Goal: Book appointment/travel/reservation

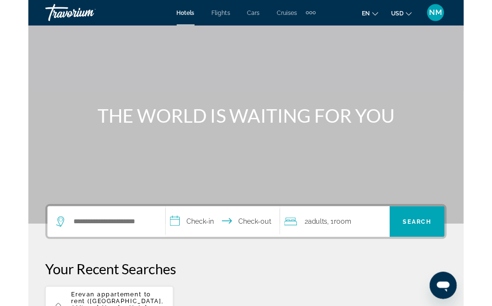
scroll to position [37, 0]
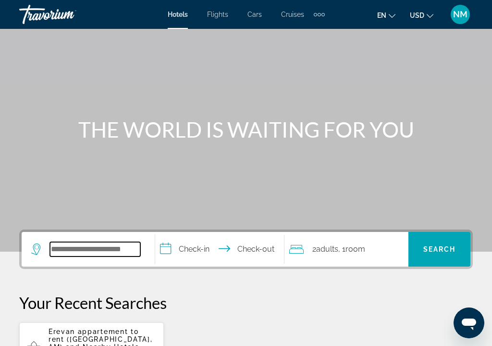
click at [53, 247] on input "Search hotel destination" at bounding box center [95, 249] width 90 height 14
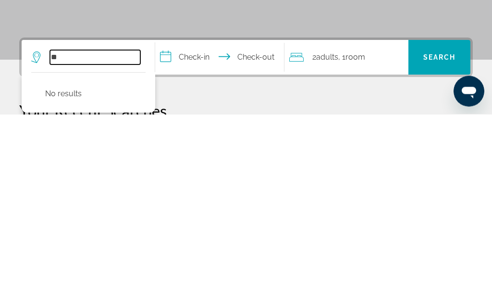
type input "*"
click at [35, 243] on icon "Search widget" at bounding box center [37, 249] width 12 height 12
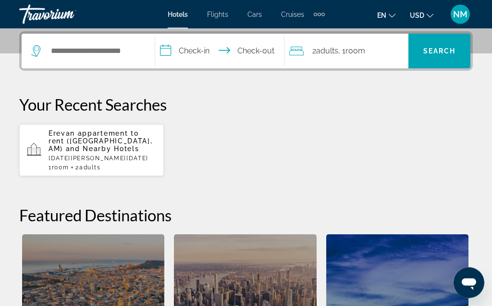
scroll to position [235, 0]
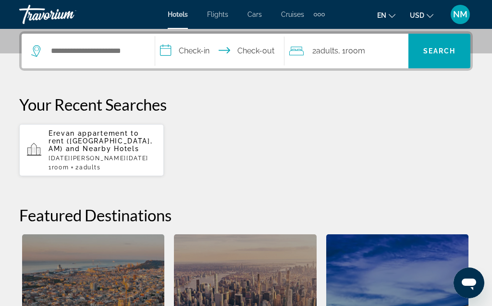
click at [33, 51] on icon "Search widget" at bounding box center [37, 51] width 12 height 12
click at [37, 48] on icon "Search widget" at bounding box center [37, 51] width 12 height 12
click at [103, 51] on input "Search hotel destination" at bounding box center [95, 51] width 90 height 14
type input "**"
click at [206, 49] on input "**********" at bounding box center [221, 52] width 133 height 37
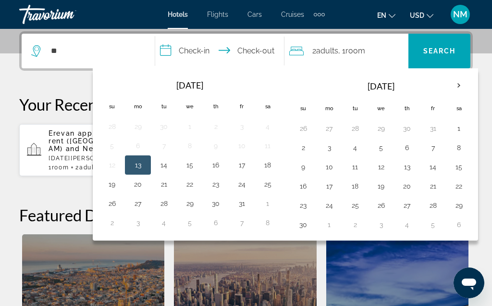
click at [118, 204] on button "26" at bounding box center [111, 203] width 15 height 13
click at [142, 203] on button "27" at bounding box center [137, 203] width 15 height 13
type input "**********"
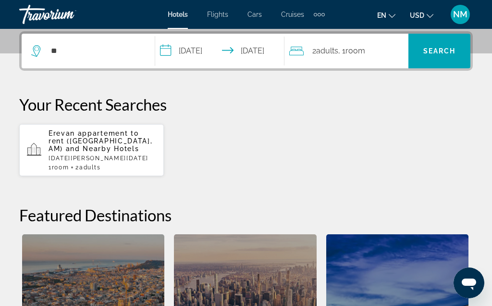
click at [441, 53] on span "Search" at bounding box center [439, 51] width 33 height 8
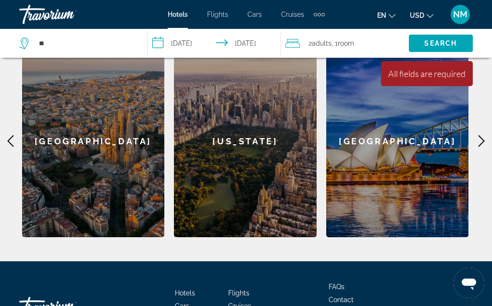
scroll to position [422, 0]
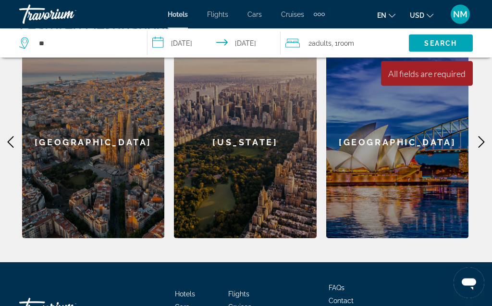
click at [484, 141] on icon "Main content" at bounding box center [482, 143] width 6 height 12
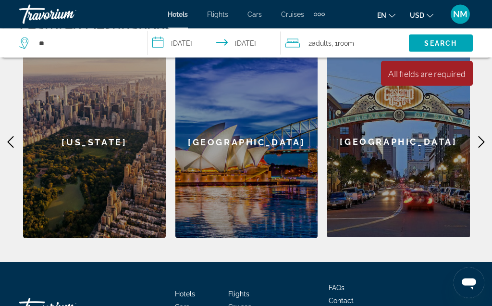
click at [484, 140] on icon "Main content" at bounding box center [482, 143] width 12 height 12
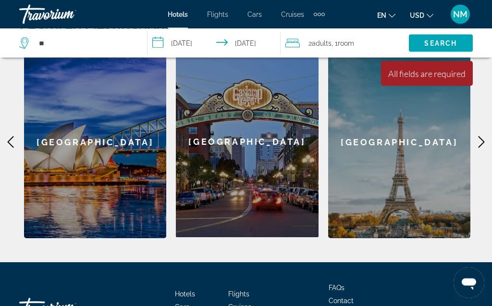
click at [484, 143] on icon "Main content" at bounding box center [482, 143] width 12 height 12
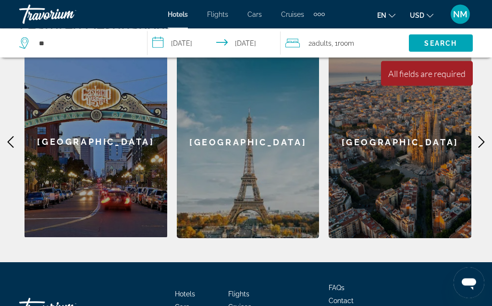
click at [484, 143] on icon "Main content" at bounding box center [482, 143] width 12 height 12
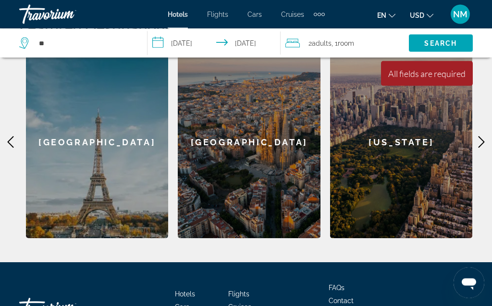
click at [482, 142] on icon "Main content" at bounding box center [482, 143] width 12 height 12
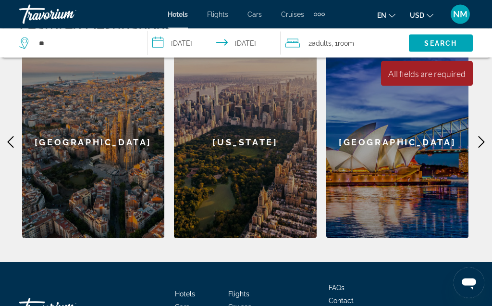
click at [482, 145] on icon "Main content" at bounding box center [482, 143] width 12 height 12
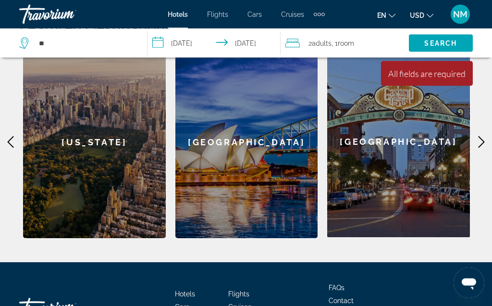
click at [484, 144] on icon "Main content" at bounding box center [482, 143] width 12 height 12
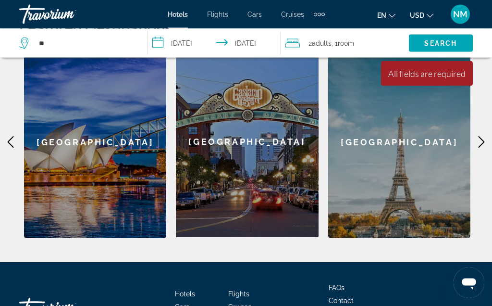
click at [482, 142] on icon "Main content" at bounding box center [482, 143] width 12 height 12
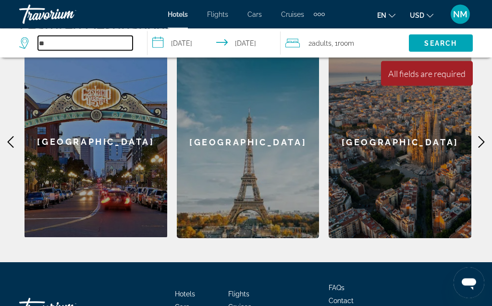
click at [74, 43] on input "**" at bounding box center [85, 43] width 95 height 14
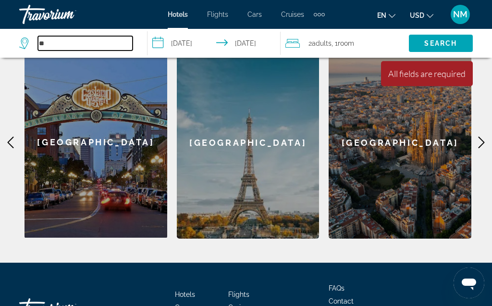
type input "*"
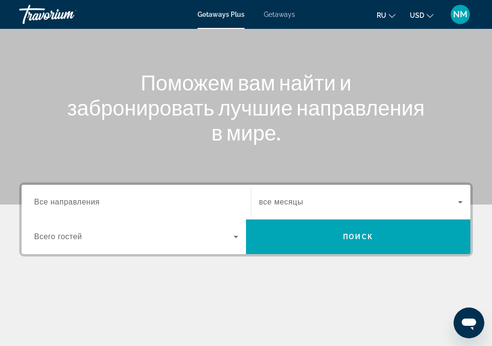
click at [34, 198] on span "Все направления" at bounding box center [67, 202] width 66 height 8
click at [34, 198] on input "Destination Все направления" at bounding box center [136, 203] width 204 height 12
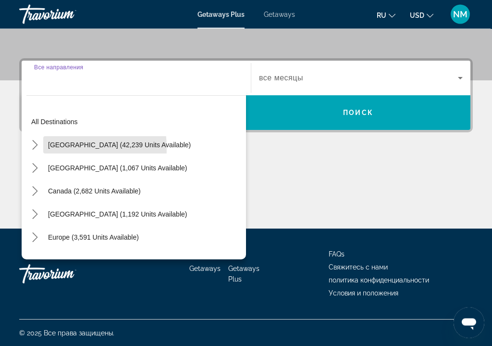
scroll to position [208, 0]
click at [54, 148] on span "United States (42,239 units available)" at bounding box center [119, 145] width 143 height 8
type input "**********"
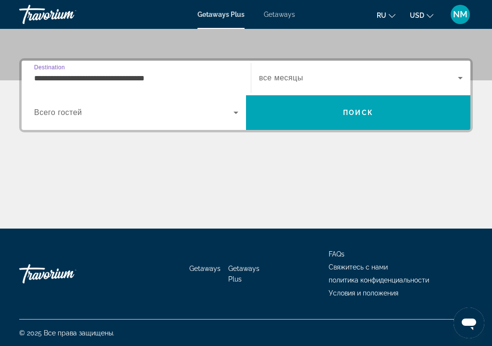
click at [235, 111] on icon "Search widget" at bounding box center [236, 113] width 12 height 12
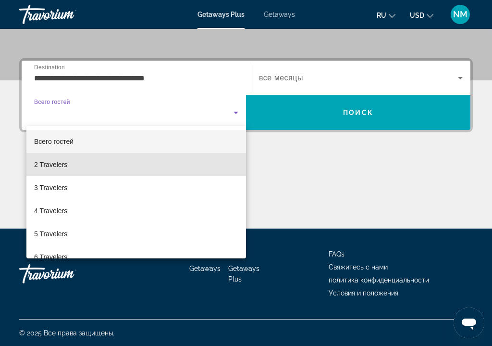
click at [43, 162] on span "2 Travelers" at bounding box center [50, 165] width 33 height 12
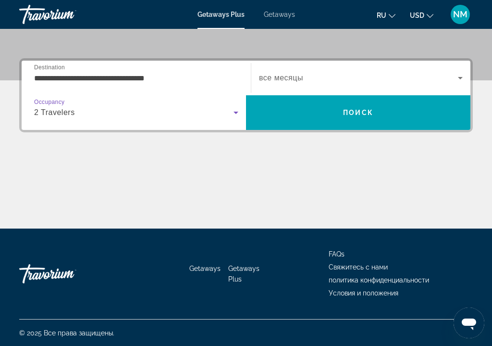
click at [320, 79] on span "Search widget" at bounding box center [358, 78] width 199 height 12
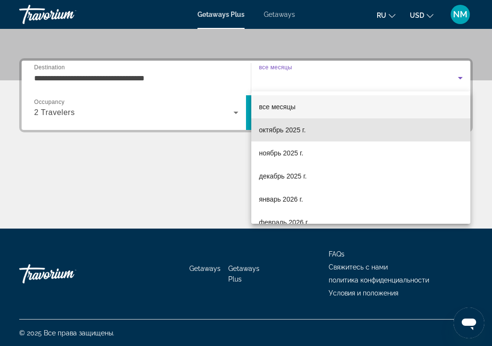
click at [298, 131] on span "октябрь 2025 г." at bounding box center [282, 130] width 47 height 12
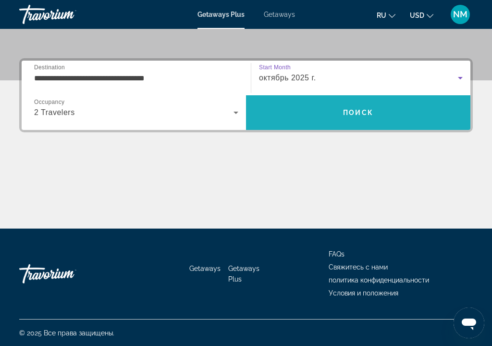
click at [362, 116] on span "Поиск" at bounding box center [358, 113] width 30 height 8
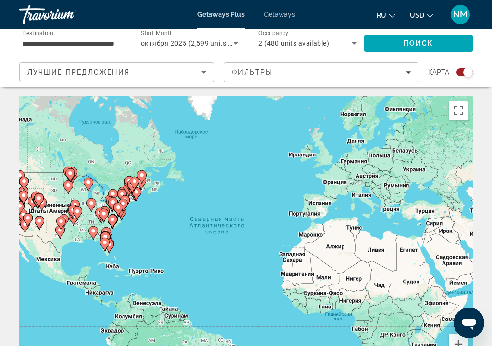
click at [169, 69] on div "Лучшие предложения" at bounding box center [114, 72] width 174 height 12
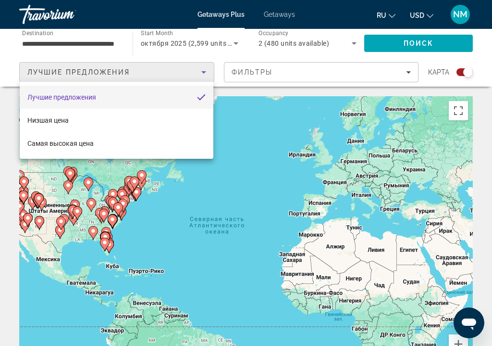
click at [300, 72] on div at bounding box center [246, 173] width 492 height 346
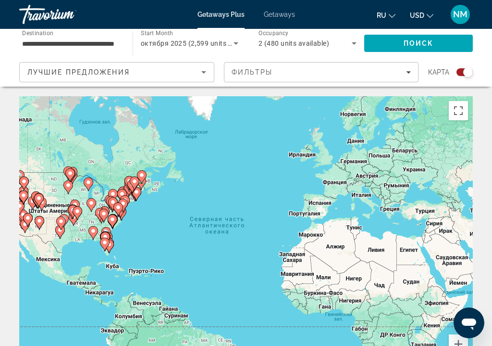
click at [407, 72] on icon "Filters" at bounding box center [408, 72] width 5 height 5
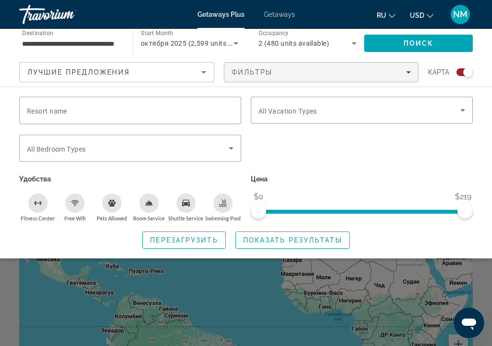
click at [29, 109] on span "Resort name" at bounding box center [47, 111] width 40 height 8
click at [29, 109] on input "Resort name" at bounding box center [130, 111] width 207 height 12
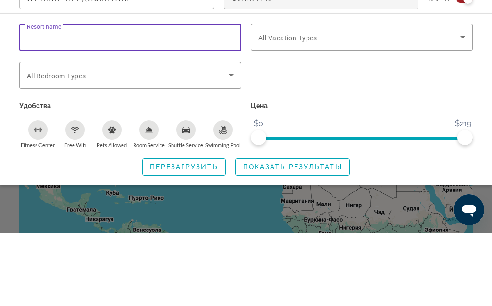
click at [322, 124] on div "Search widget" at bounding box center [362, 129] width 222 height 11
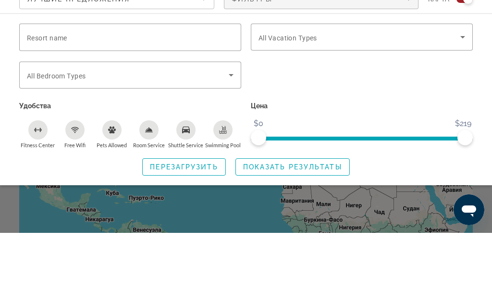
scroll to position [73, 0]
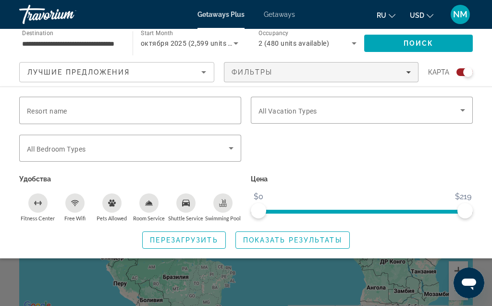
click at [27, 99] on div "Search widget" at bounding box center [130, 110] width 207 height 27
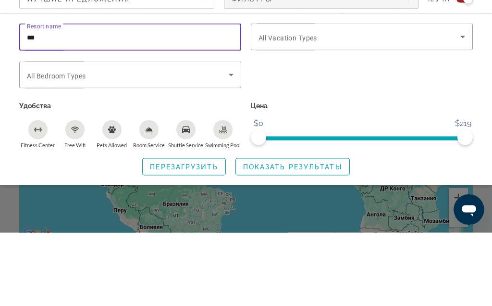
type input "***"
click at [359, 135] on div "Search widget" at bounding box center [362, 153] width 232 height 37
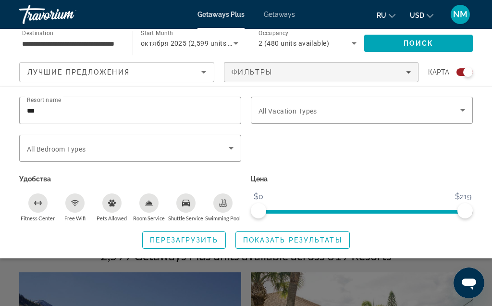
click at [307, 239] on span "Показать результаты" at bounding box center [292, 240] width 99 height 8
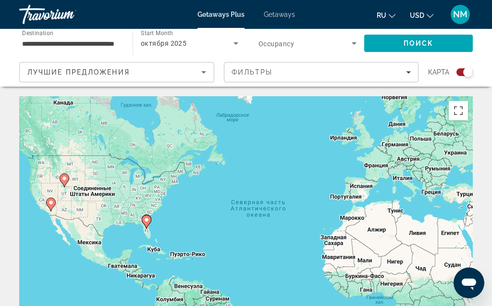
click at [284, 16] on span "Getaways" at bounding box center [279, 15] width 31 height 8
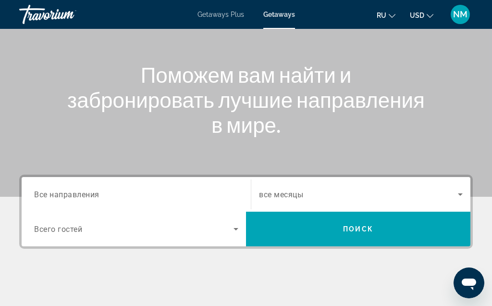
scroll to position [87, 0]
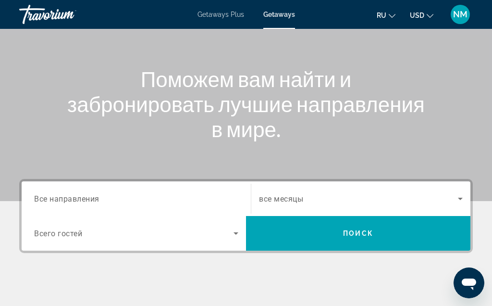
click at [38, 197] on span "Все направления" at bounding box center [66, 198] width 65 height 9
click at [38, 197] on input "Destination Все направления" at bounding box center [136, 199] width 204 height 12
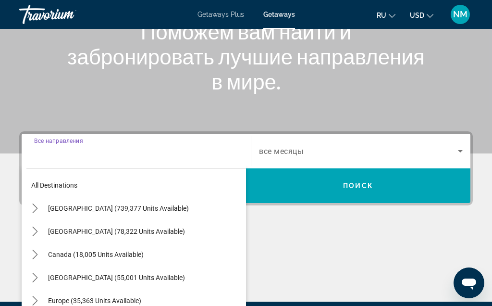
scroll to position [208, 0]
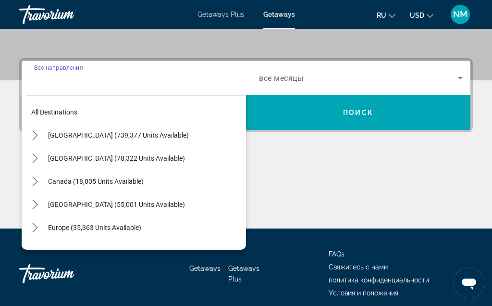
click at [45, 136] on span "Select destination: United States (739,377 units available)" at bounding box center [144, 135] width 203 height 23
type input "**********"
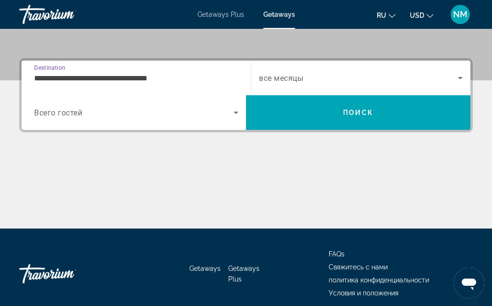
click at [34, 108] on span "Search widget" at bounding box center [133, 113] width 199 height 12
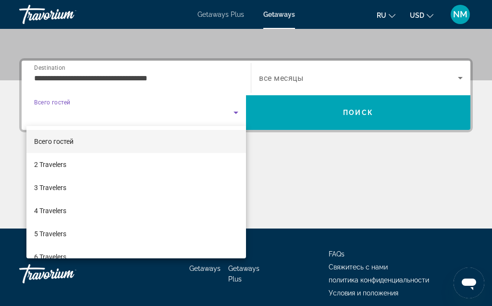
click at [37, 164] on span "2 Travelers" at bounding box center [50, 165] width 32 height 12
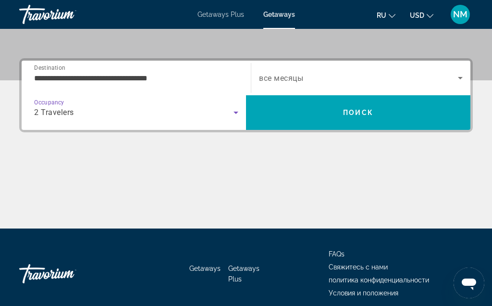
click at [393, 76] on span "Search widget" at bounding box center [358, 78] width 199 height 12
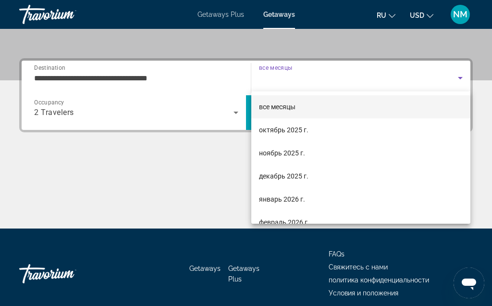
click at [42, 66] on div at bounding box center [246, 153] width 492 height 306
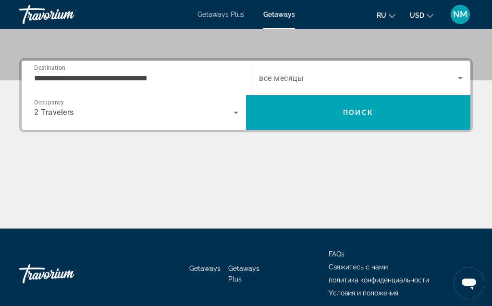
click at [207, 76] on input "**********" at bounding box center [136, 79] width 204 height 12
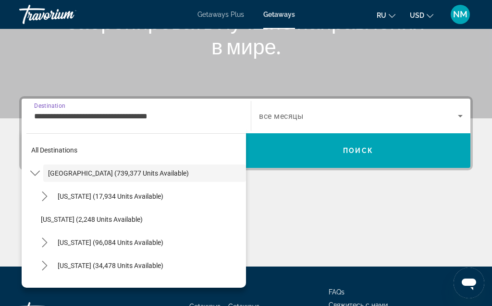
click at [205, 116] on input "**********" at bounding box center [136, 117] width 204 height 12
click at [209, 116] on input "**********" at bounding box center [136, 117] width 204 height 12
click at [172, 120] on input "**********" at bounding box center [136, 117] width 204 height 12
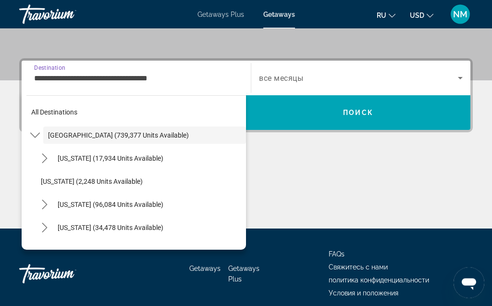
click at [171, 79] on input "**********" at bounding box center [136, 79] width 204 height 12
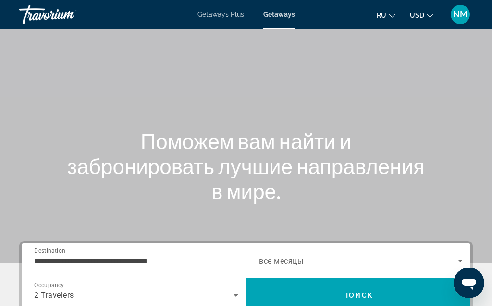
scroll to position [0, 0]
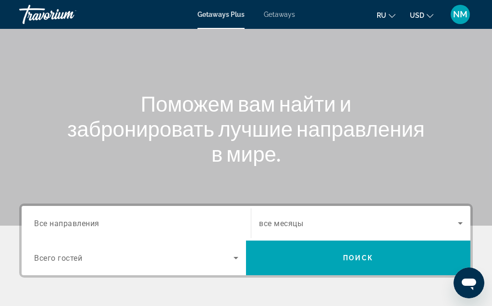
click at [102, 222] on input "Destination Все направления" at bounding box center [136, 224] width 204 height 12
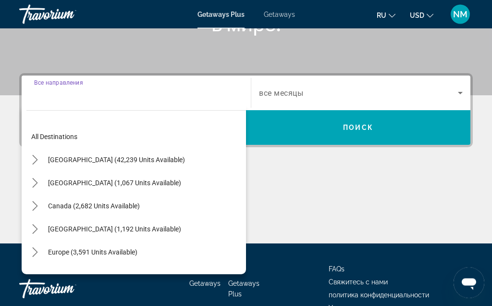
scroll to position [208, 0]
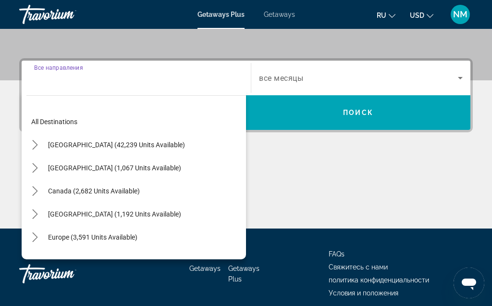
click at [63, 80] on input "Destination Все направления" at bounding box center [136, 79] width 204 height 12
click at [68, 83] on input "Destination Все направления" at bounding box center [136, 79] width 204 height 12
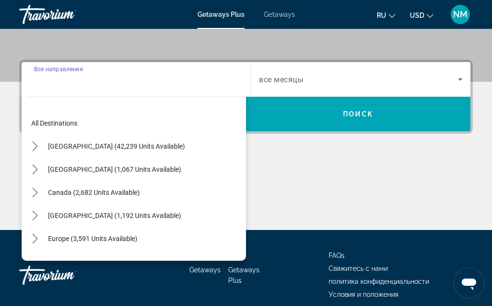
scroll to position [206, 0]
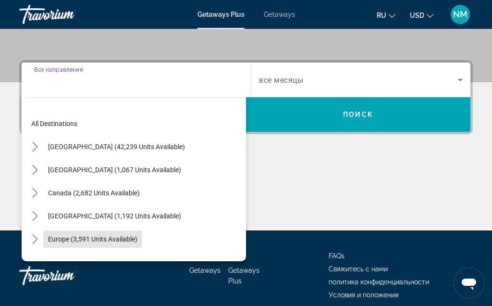
click at [50, 238] on span "Europe (3,591 units available)" at bounding box center [92, 239] width 89 height 8
type input "**********"
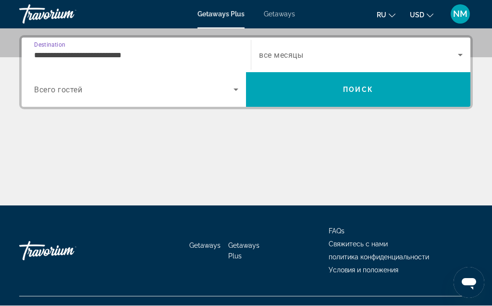
scroll to position [235, 0]
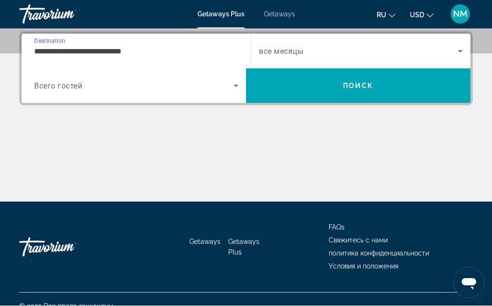
click at [85, 87] on span "Search widget" at bounding box center [133, 86] width 199 height 12
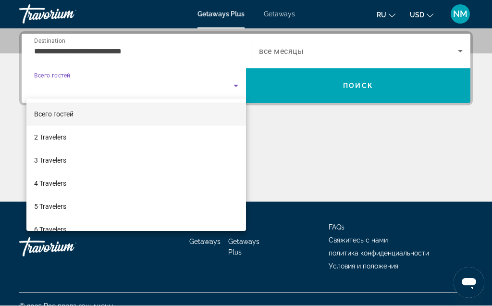
scroll to position [235, 0]
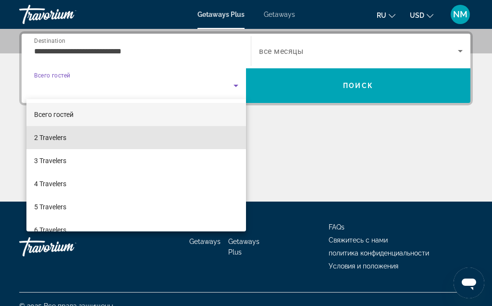
click at [60, 137] on span "2 Travelers" at bounding box center [50, 138] width 32 height 12
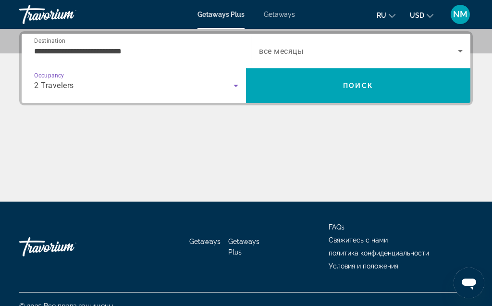
click at [296, 52] on span "все месяцы" at bounding box center [281, 51] width 44 height 9
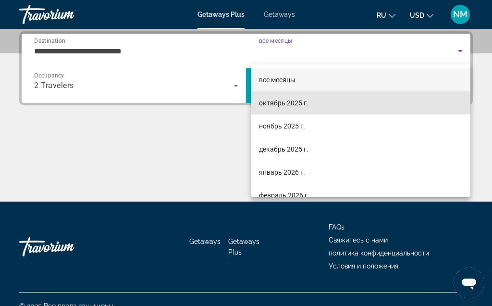
click at [293, 104] on span "октябрь 2025 г." at bounding box center [284, 103] width 50 height 12
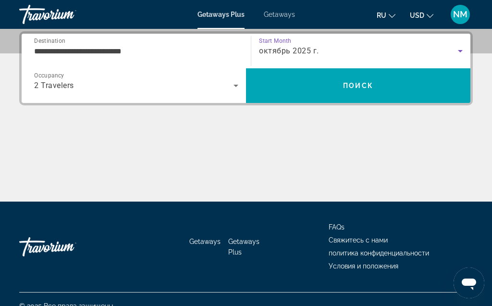
click at [376, 89] on span "Search" at bounding box center [358, 85] width 224 height 23
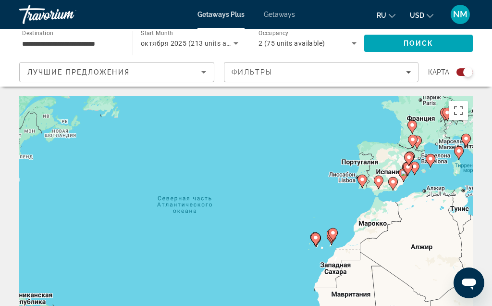
click at [465, 109] on button "Включить полноэкранный режим" at bounding box center [458, 110] width 19 height 19
